Goal: Check status: Check status

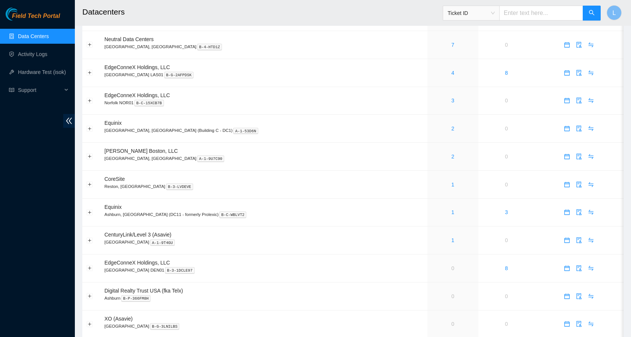
scroll to position [240, 0]
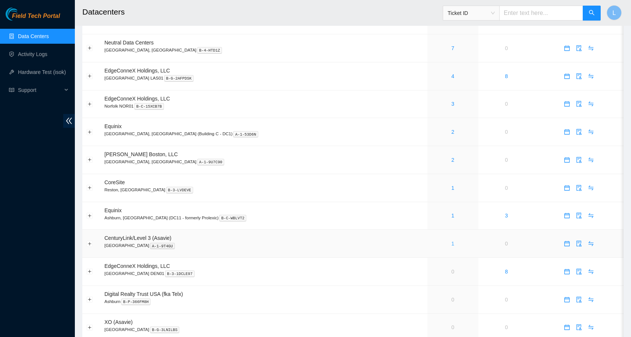
click at [451, 242] on link "1" at bounding box center [452, 244] width 3 height 6
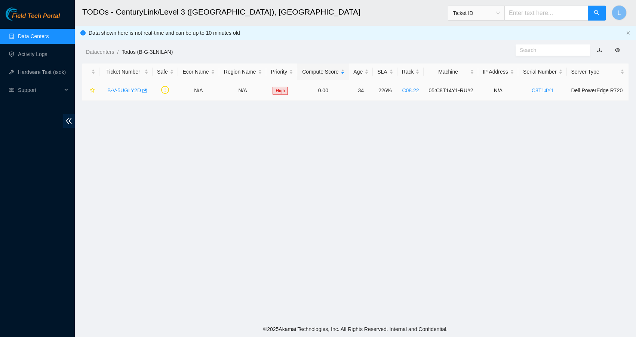
click at [120, 88] on link "B-V-5UGLY2D" at bounding box center [124, 91] width 34 height 6
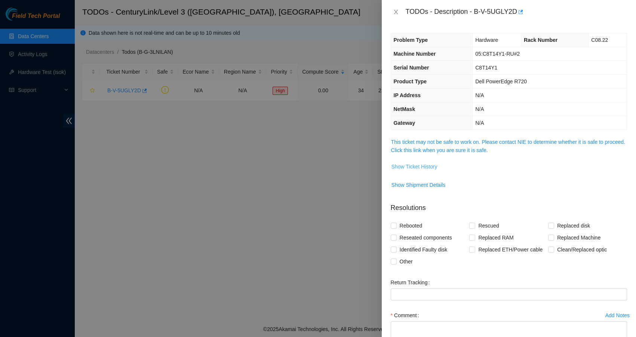
click at [423, 169] on span "Show Ticket History" at bounding box center [415, 167] width 46 height 8
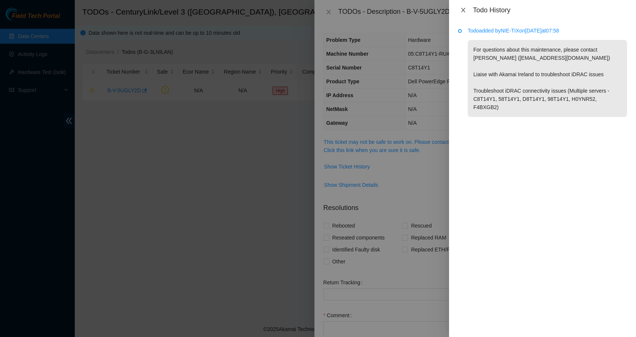
click at [459, 9] on button "Close" at bounding box center [463, 10] width 10 height 7
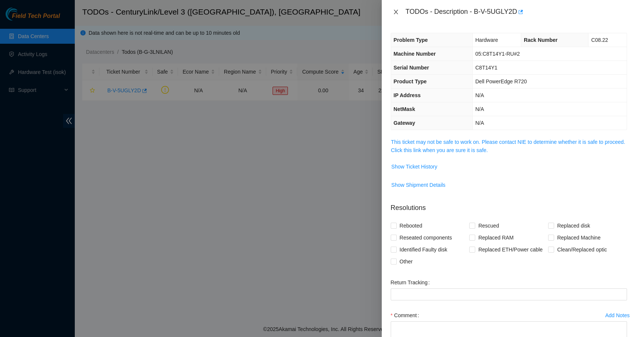
drag, startPoint x: 394, startPoint y: 10, endPoint x: 329, endPoint y: 13, distance: 65.1
click at [394, 10] on icon "close" at bounding box center [396, 12] width 6 height 6
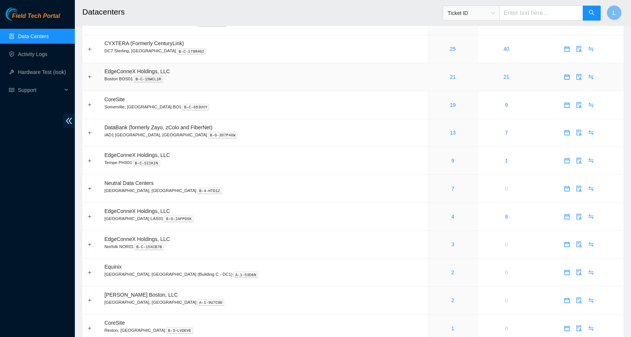
scroll to position [100, 0]
